Goal: Task Accomplishment & Management: Manage account settings

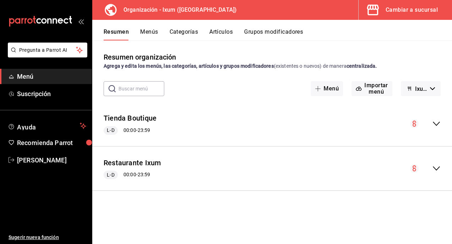
click at [386, 11] on div "Cambiar a sucursal" at bounding box center [412, 10] width 52 height 10
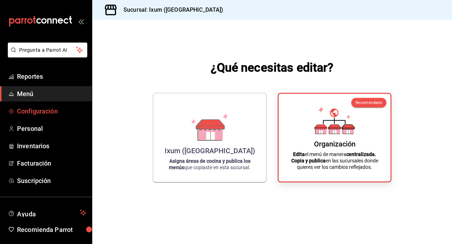
click at [52, 110] on span "Configuración" at bounding box center [51, 112] width 69 height 10
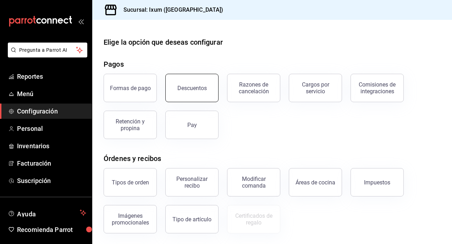
click at [201, 92] on button "Descuentos" at bounding box center [192, 88] width 53 height 28
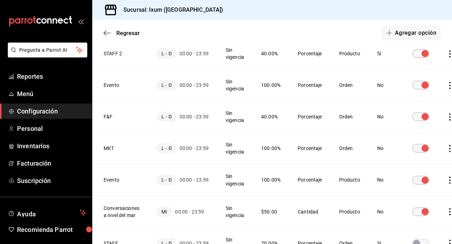
scroll to position [136, 0]
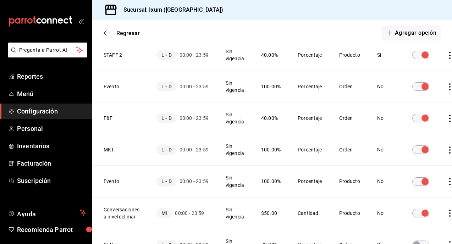
click at [110, 118] on th "F&F" at bounding box center [120, 119] width 56 height 32
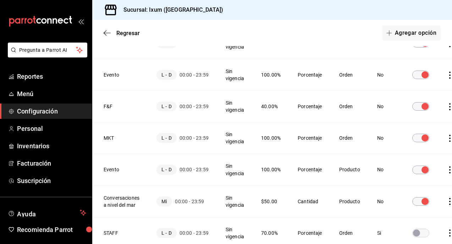
scroll to position [144, 0]
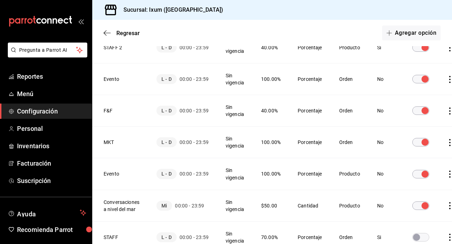
click at [449, 109] on icon "actions" at bounding box center [450, 111] width 7 height 7
click at [166, 109] on div at bounding box center [226, 122] width 452 height 244
click at [225, 110] on td "Sin vigencia" at bounding box center [235, 111] width 36 height 32
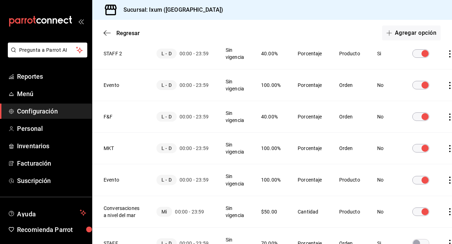
scroll to position [154, 0]
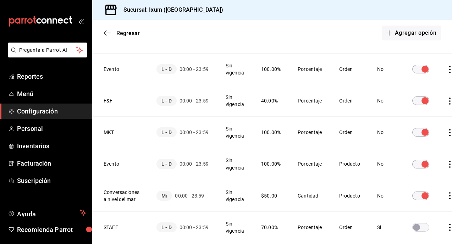
click at [449, 102] on icon "actions" at bounding box center [450, 101] width 7 height 7
click at [425, 87] on span "Duplicar" at bounding box center [411, 91] width 31 height 9
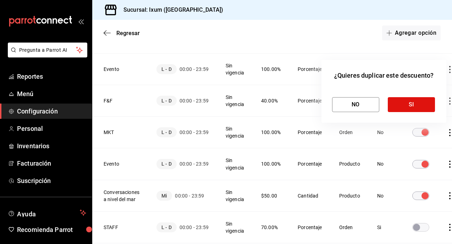
click at [412, 95] on div "NO SI" at bounding box center [384, 99] width 104 height 26
click at [405, 103] on button "SI" at bounding box center [411, 104] width 47 height 15
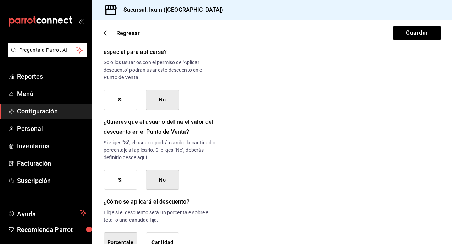
scroll to position [371, 0]
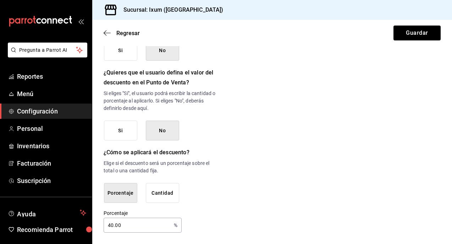
click at [112, 225] on input "40.00" at bounding box center [137, 225] width 67 height 14
type input "0"
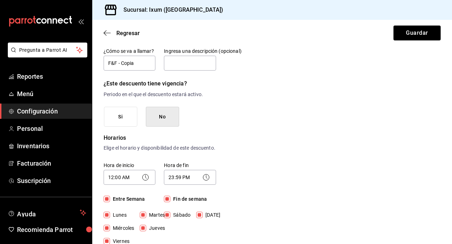
scroll to position [0, 0]
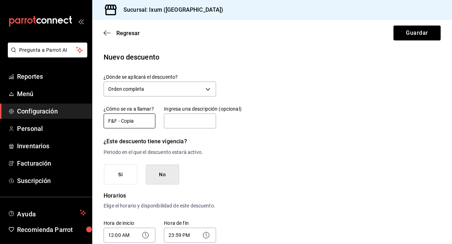
type input "10"
click at [142, 121] on input "F&F - Copia" at bounding box center [130, 121] width 52 height 15
type input "F & F"
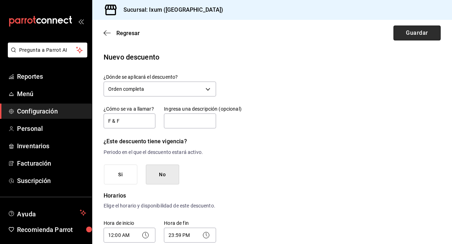
click at [409, 33] on button "Guardar" at bounding box center [417, 33] width 47 height 15
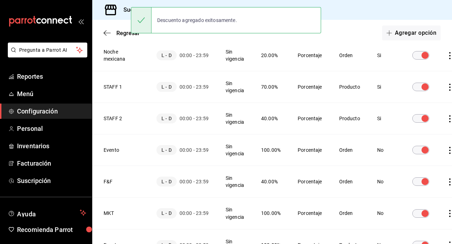
scroll to position [105, 0]
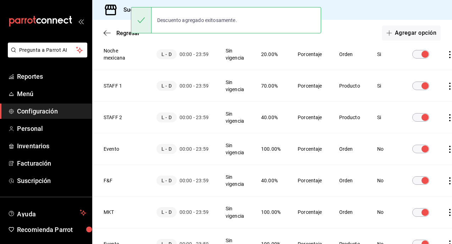
click at [423, 179] on input "discountsTable" at bounding box center [426, 181] width 26 height 9
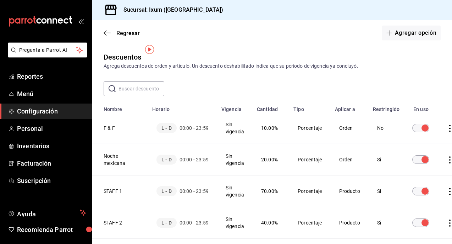
scroll to position [16, 0]
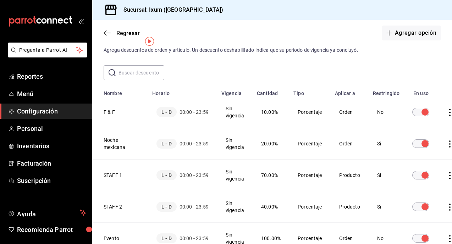
click at [448, 113] on icon "actions" at bounding box center [450, 112] width 7 height 7
click at [314, 187] on div at bounding box center [226, 122] width 452 height 244
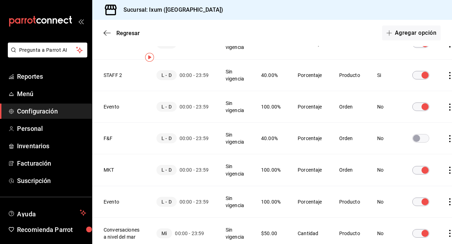
scroll to position [0, 0]
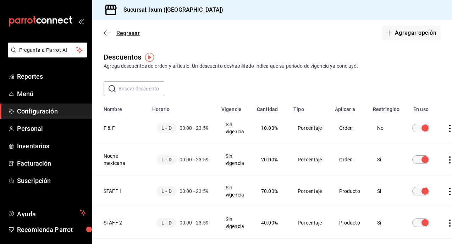
click at [106, 32] on icon "button" at bounding box center [107, 33] width 7 height 6
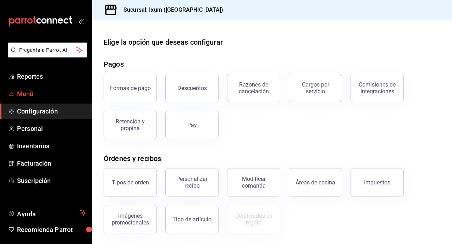
click at [63, 89] on span "Menú" at bounding box center [51, 94] width 69 height 10
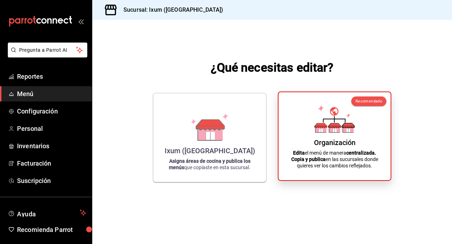
click at [335, 148] on div "Organización Edita el menú de manera centralizada. Copia y publica en las sucur…" at bounding box center [334, 136] width 95 height 77
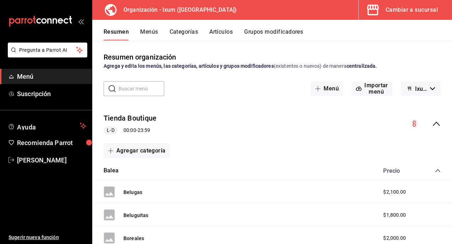
click at [433, 124] on icon "collapse-menu-row" at bounding box center [437, 124] width 9 height 9
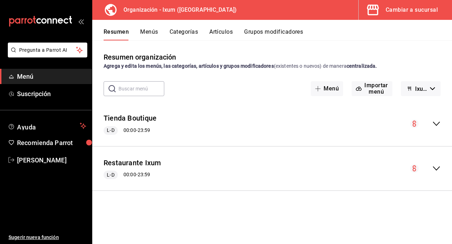
click at [436, 167] on icon "collapse-menu-row" at bounding box center [437, 168] width 9 height 9
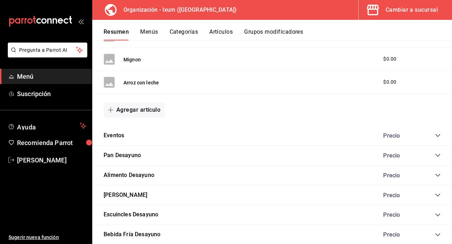
scroll to position [398, 0]
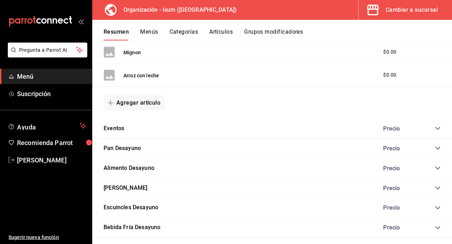
click at [439, 126] on icon "collapse-category-row" at bounding box center [438, 129] width 6 height 6
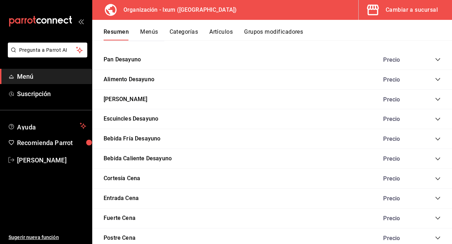
scroll to position [986, 0]
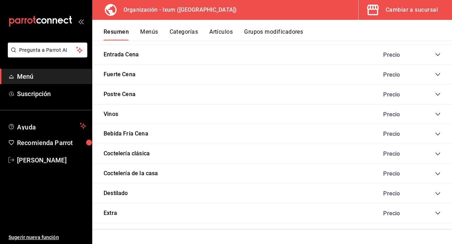
click at [438, 215] on icon "collapse-category-row" at bounding box center [438, 214] width 6 height 6
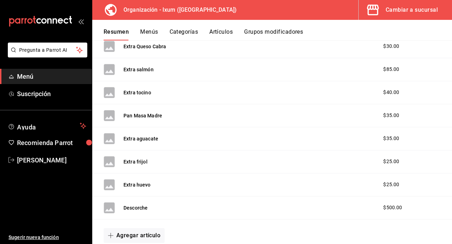
scroll to position [1249, 0]
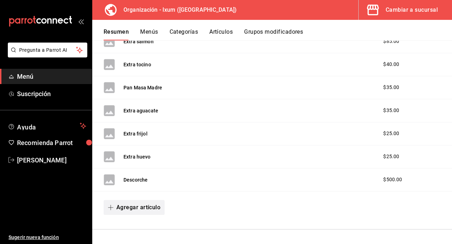
click at [148, 207] on button "Agregar artículo" at bounding box center [134, 207] width 61 height 15
click at [135, 223] on li "Artículo nuevo" at bounding box center [132, 226] width 56 height 17
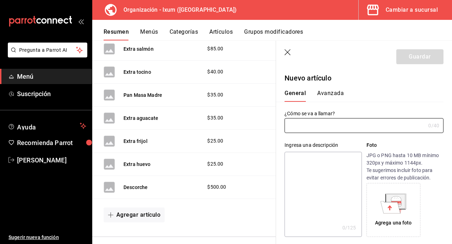
type input "AR-1758149190122"
type input "Descorche evento [PERSON_NAME]"
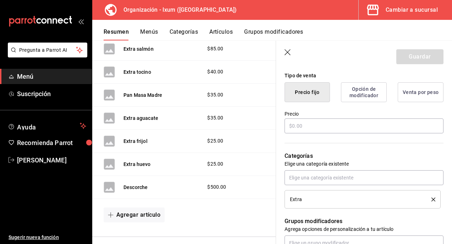
scroll to position [182, 0]
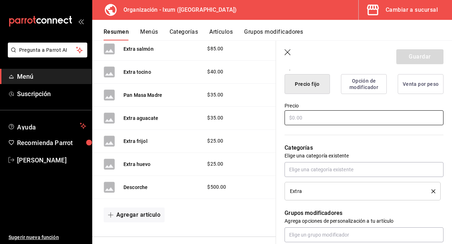
click at [317, 116] on input "text" at bounding box center [364, 117] width 159 height 15
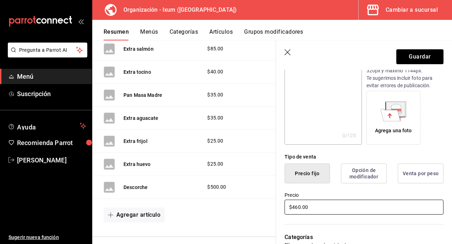
scroll to position [0, 0]
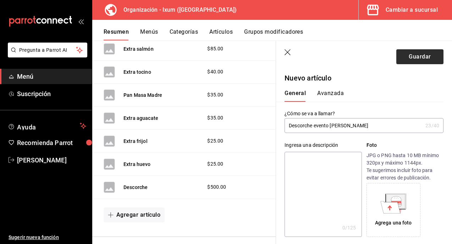
type input "$460.00"
click at [414, 59] on button "Guardar" at bounding box center [420, 56] width 47 height 15
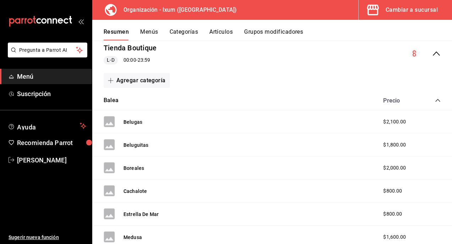
scroll to position [13, 0]
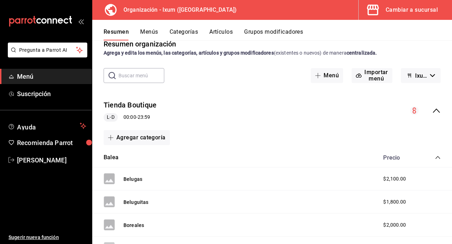
click at [437, 112] on icon "collapse-menu-row" at bounding box center [437, 111] width 9 height 9
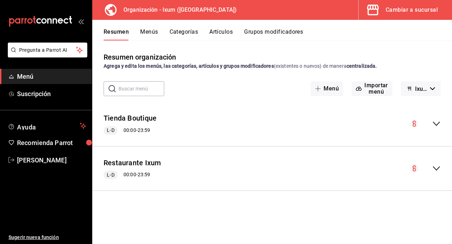
scroll to position [0, 0]
click at [436, 164] on icon "collapse-menu-row" at bounding box center [437, 168] width 9 height 9
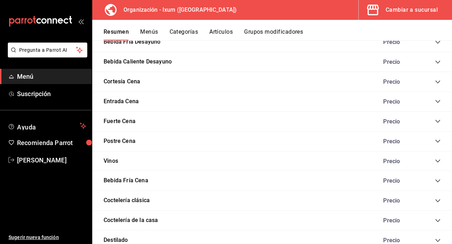
scroll to position [631, 0]
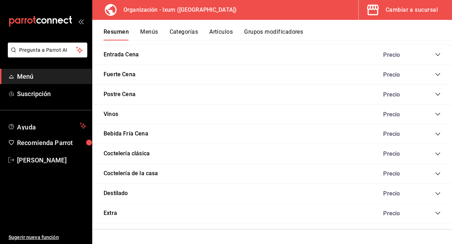
click at [439, 213] on icon "collapse-category-row" at bounding box center [438, 214] width 6 height 6
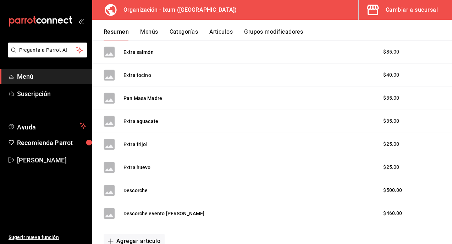
scroll to position [917, 0]
